Goal: Task Accomplishment & Management: Manage account settings

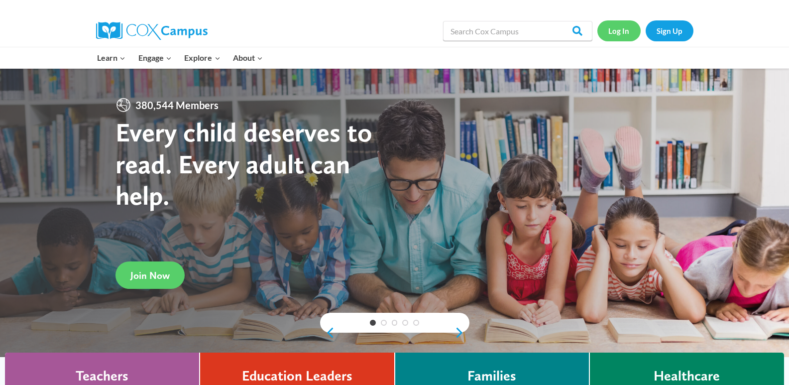
click at [609, 34] on link "Log In" at bounding box center [618, 30] width 43 height 20
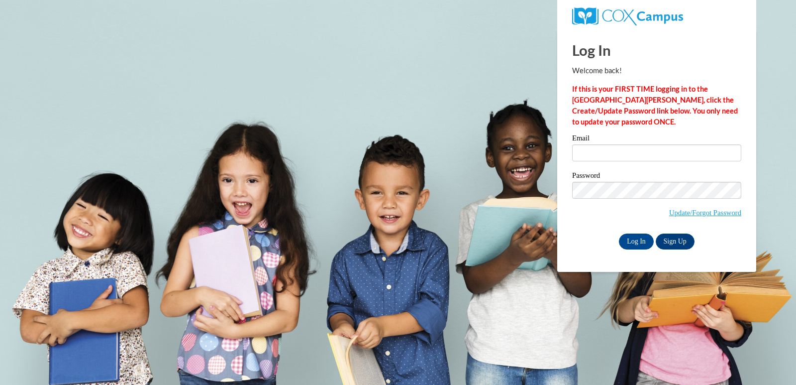
type input "angelawilliams2868@yahoo.com"
drag, startPoint x: 638, startPoint y: 239, endPoint x: 631, endPoint y: 242, distance: 7.9
click at [631, 241] on input "Log In" at bounding box center [636, 241] width 35 height 16
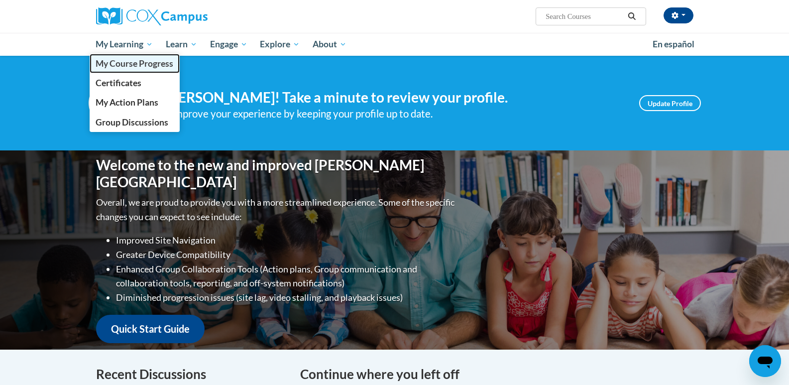
click at [122, 63] on span "My Course Progress" at bounding box center [135, 63] width 78 height 10
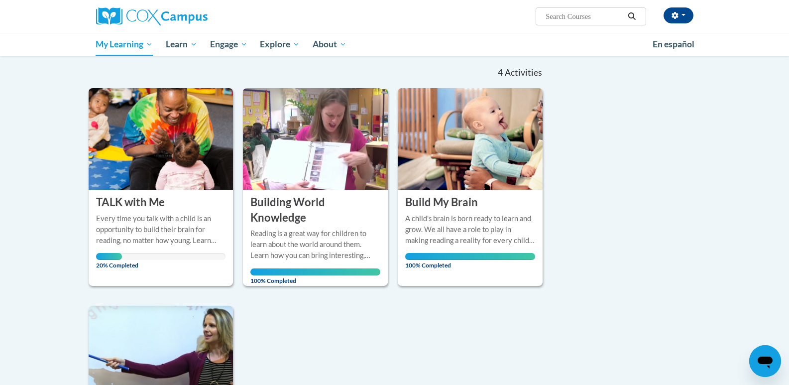
scroll to position [64, 0]
